Goal: Information Seeking & Learning: Understand process/instructions

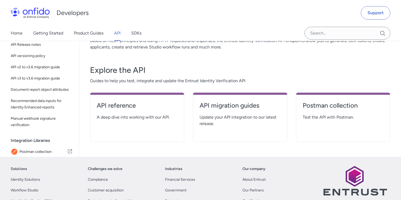
scroll to position [74, 0]
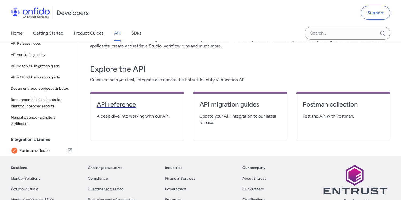
click at [129, 106] on h4 "API reference" at bounding box center [137, 104] width 81 height 9
select select "http"
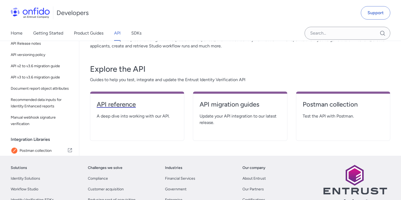
select select "http"
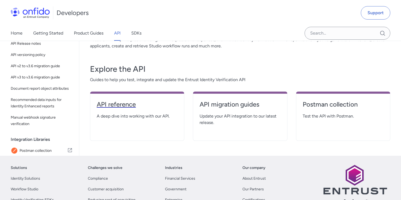
select select "http"
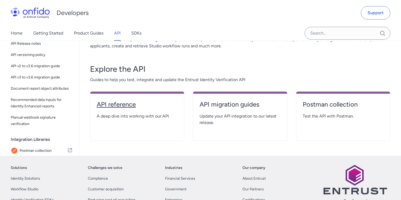
select select "http"
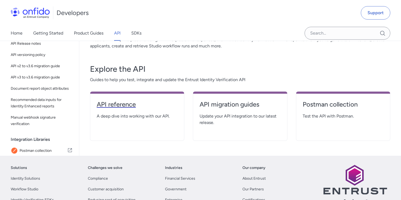
select select "http"
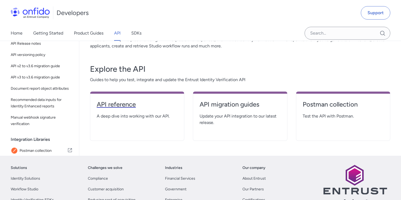
select select "http"
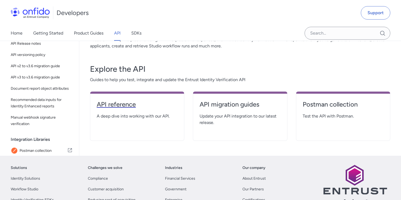
select select "http"
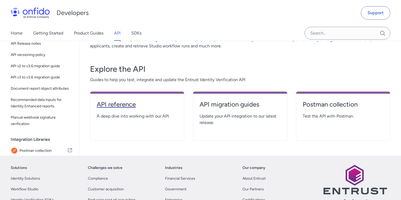
select select "http"
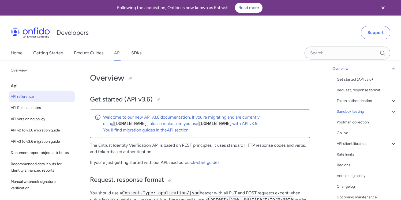
scroll to position [36, 0]
click at [356, 113] on div "Sandbox testing" at bounding box center [367, 111] width 60 height 6
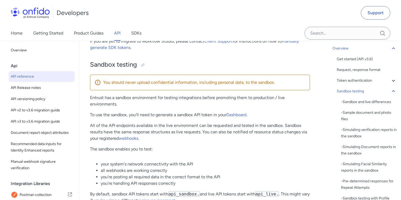
scroll to position [794, 0]
click at [143, 68] on div at bounding box center [143, 65] width 4 height 4
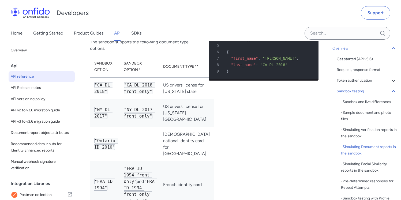
scroll to position [1842, 0]
